Goal: Find specific page/section: Find specific page/section

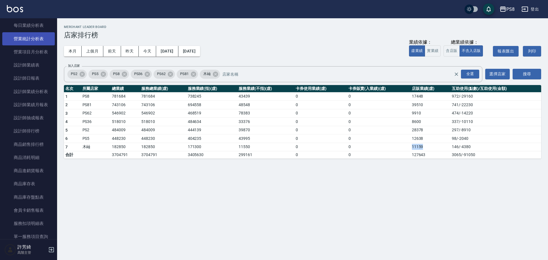
scroll to position [200, 0]
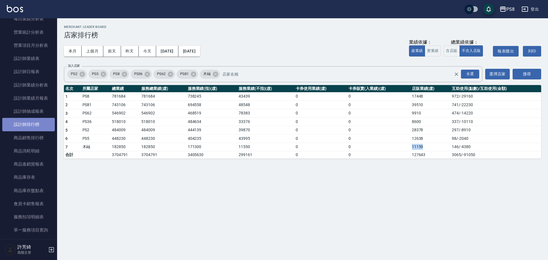
click at [36, 124] on link "設計師排行榜" at bounding box center [28, 124] width 53 height 13
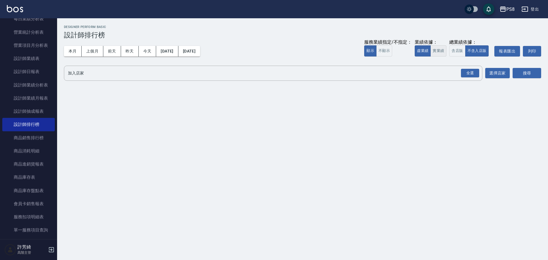
click at [438, 51] on button "實業績" at bounding box center [439, 50] width 16 height 11
click at [466, 71] on div "全選" at bounding box center [470, 73] width 18 height 9
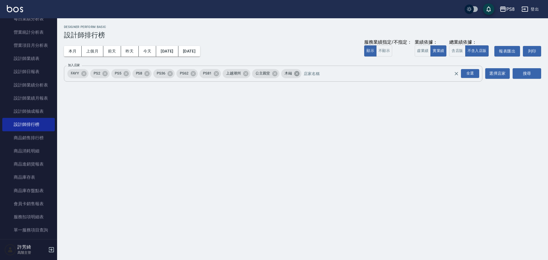
click at [299, 73] on icon at bounding box center [296, 73] width 5 height 5
click at [83, 75] on icon at bounding box center [84, 74] width 6 height 6
click at [83, 75] on icon at bounding box center [82, 74] width 6 height 6
click at [105, 75] on icon at bounding box center [105, 73] width 5 height 5
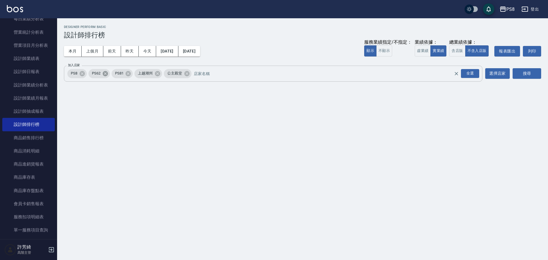
click at [105, 75] on icon at bounding box center [105, 73] width 5 height 5
click at [104, 75] on span "PS81" at bounding box center [96, 74] width 15 height 6
click at [110, 75] on icon at bounding box center [111, 73] width 5 height 5
drag, startPoint x: 110, startPoint y: 73, endPoint x: 157, endPoint y: 73, distance: 47.4
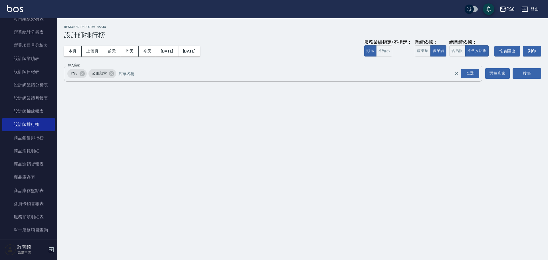
click at [114, 73] on icon at bounding box center [111, 73] width 5 height 5
click at [530, 77] on button "搜尋" at bounding box center [527, 73] width 29 height 11
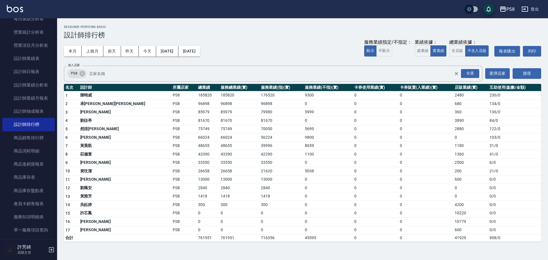
click at [197, 181] on td "13000" at bounding box center [208, 179] width 22 height 9
